Goal: Transaction & Acquisition: Purchase product/service

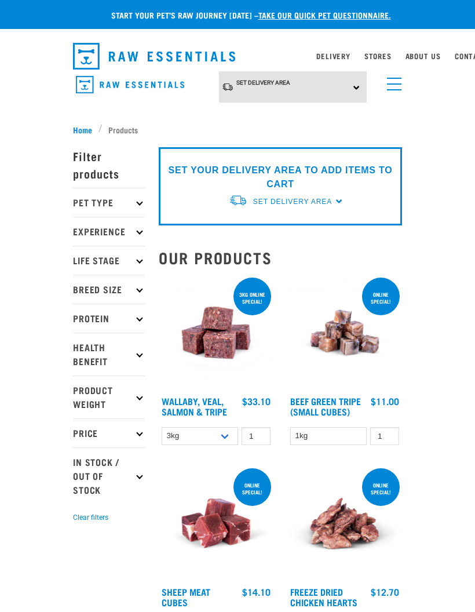
scroll to position [10, 0]
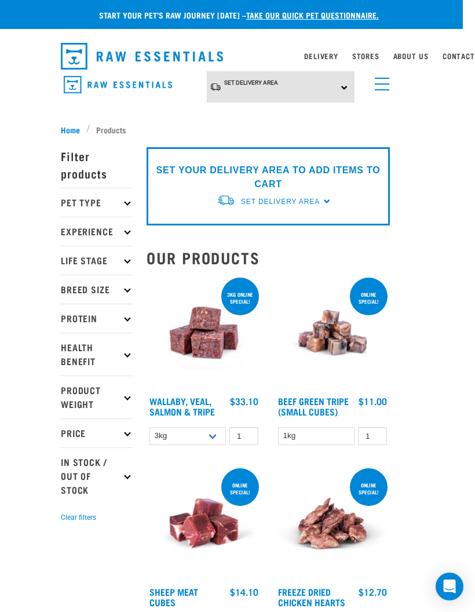
scroll to position [14, 17]
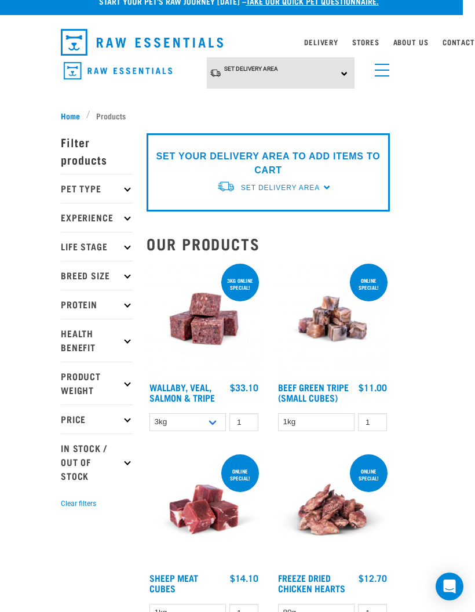
click at [377, 68] on link "menu" at bounding box center [379, 67] width 21 height 21
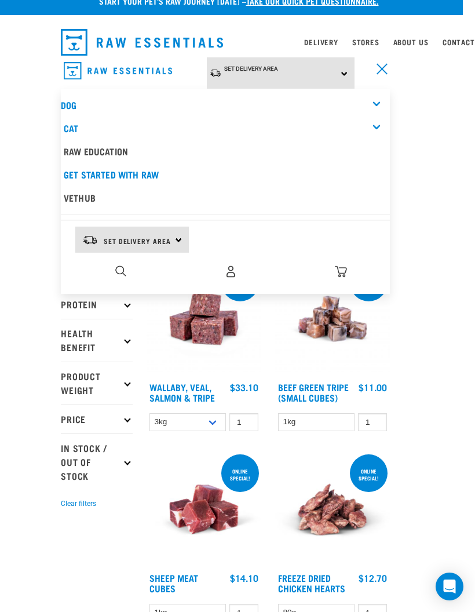
click at [310, 64] on div "Set Delivery Area North Island South Island" at bounding box center [281, 73] width 148 height 32
click at [272, 96] on link "[GEOGRAPHIC_DATA]" at bounding box center [264, 105] width 115 height 19
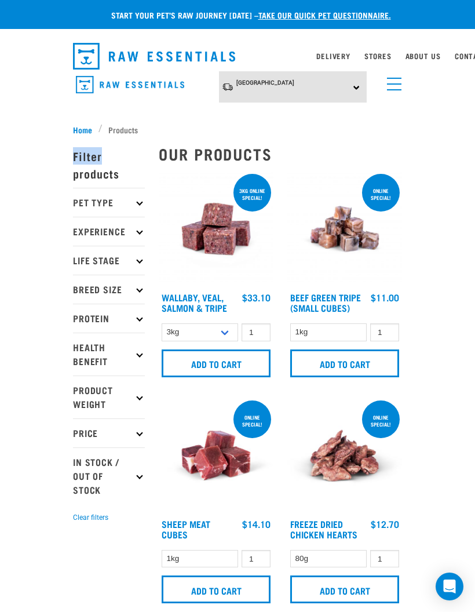
click at [400, 89] on span "menu" at bounding box center [394, 89] width 14 height 1
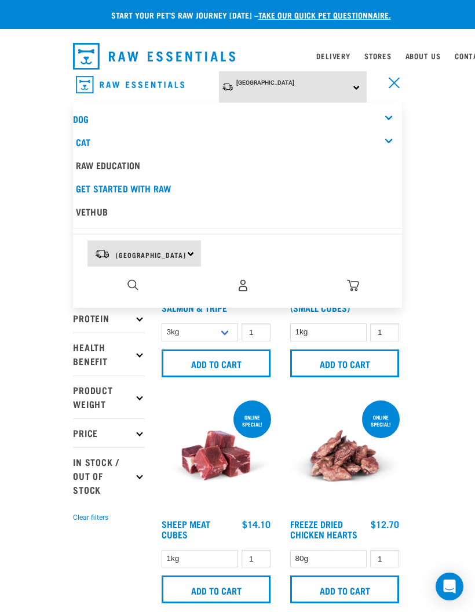
click at [122, 284] on div "1" at bounding box center [243, 285] width 318 height 26
click at [126, 274] on div "1" at bounding box center [243, 285] width 318 height 26
click at [129, 279] on img "dropdown navigation" at bounding box center [132, 284] width 11 height 11
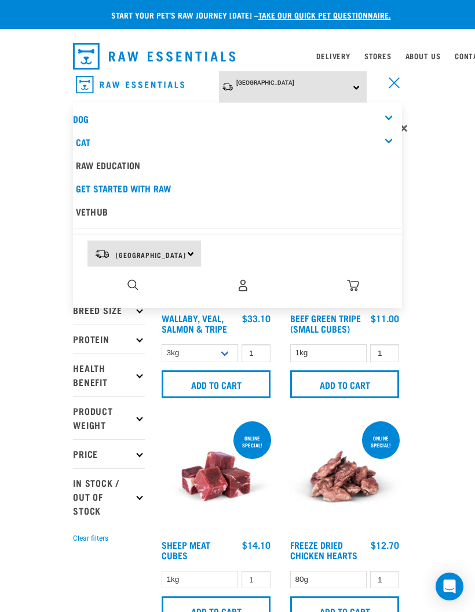
click at [133, 288] on img "dropdown navigation" at bounding box center [132, 284] width 11 height 11
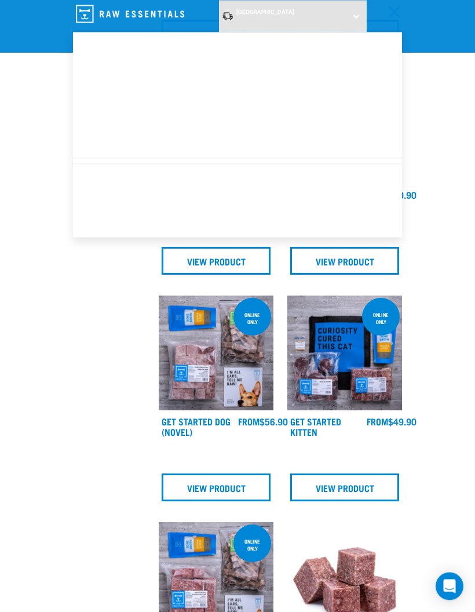
scroll to position [1152, 0]
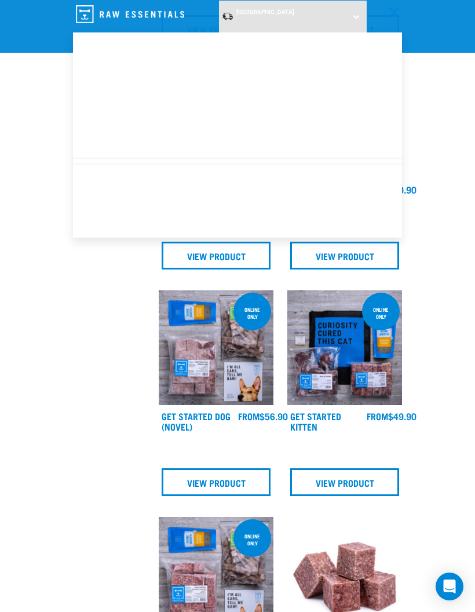
click at [454, 593] on icon "Open Intercom Messenger" at bounding box center [450, 586] width 12 height 14
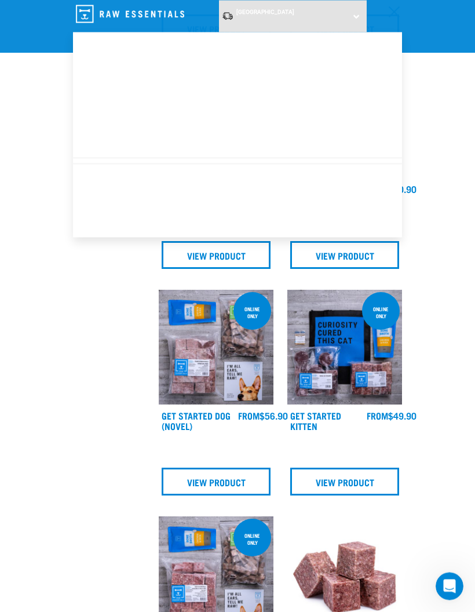
scroll to position [1152, 0]
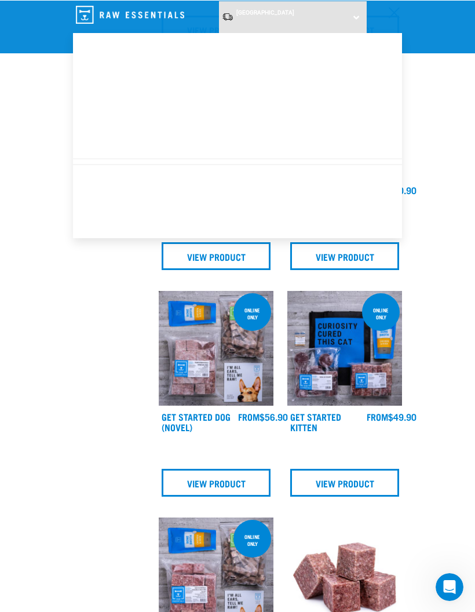
click at [393, 491] on link "View Product" at bounding box center [344, 482] width 109 height 28
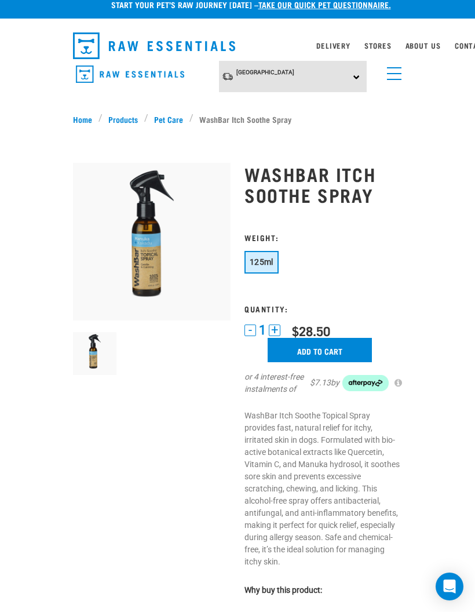
scroll to position [13, 0]
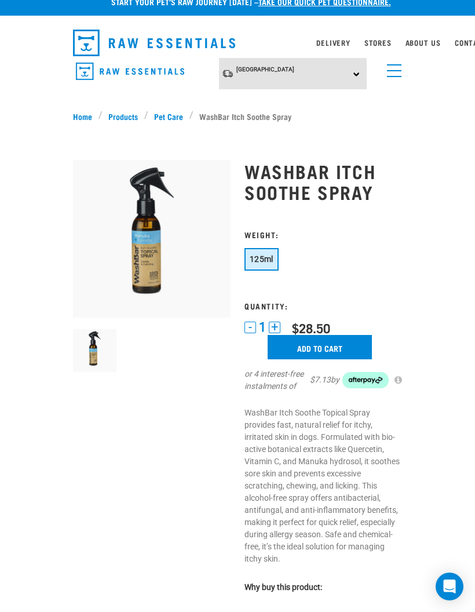
click at [148, 253] on img at bounding box center [152, 239] width 158 height 158
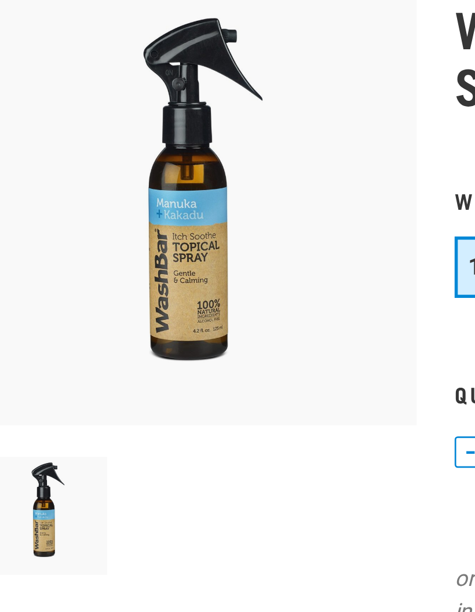
scroll to position [0, 0]
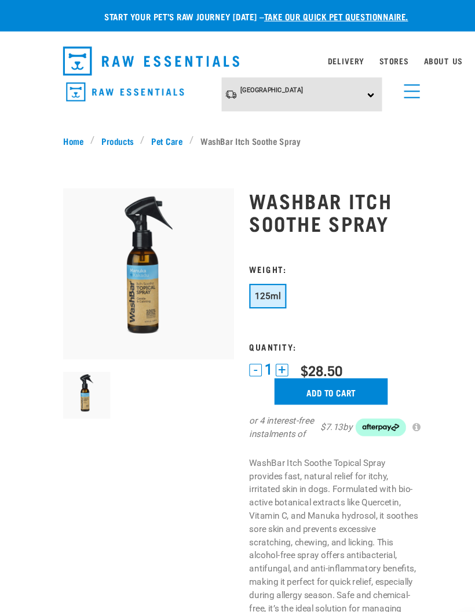
click at [315, 357] on input "Add to cart" at bounding box center [320, 360] width 104 height 24
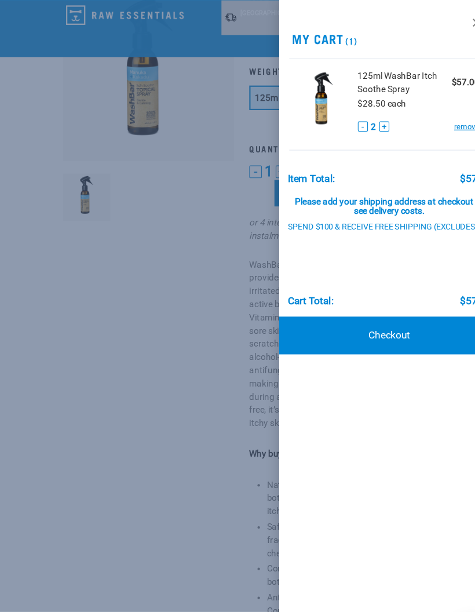
scroll to position [88, 0]
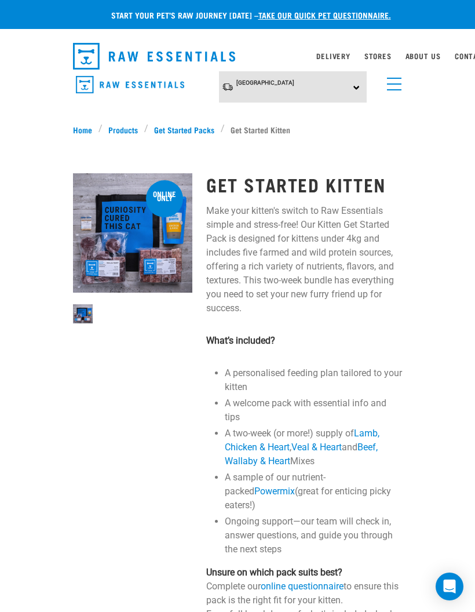
scroll to position [46, 0]
